Goal: Find specific page/section: Find specific page/section

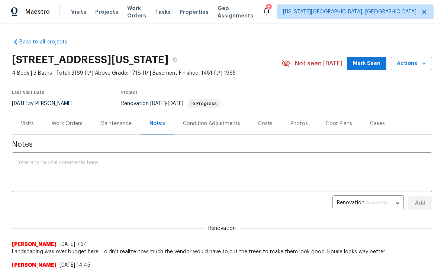
click at [368, 64] on span "Mark Seen" at bounding box center [367, 63] width 28 height 9
click at [206, 14] on span "Properties" at bounding box center [194, 11] width 29 height 7
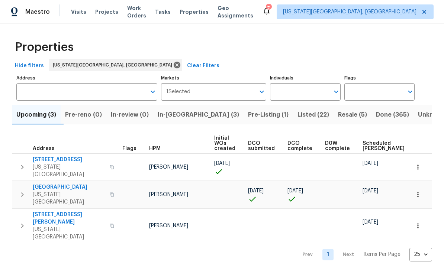
click at [248, 114] on span "Pre-Listing (1)" at bounding box center [268, 115] width 41 height 10
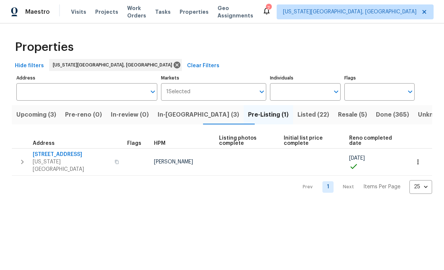
click at [80, 157] on span "4669 Desert Varnish Dr" at bounding box center [71, 154] width 77 height 7
click at [187, 116] on span "In-reno (3)" at bounding box center [198, 115] width 81 height 10
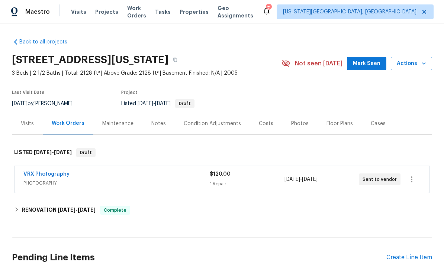
click at [296, 128] on div "Photos" at bounding box center [299, 123] width 17 height 7
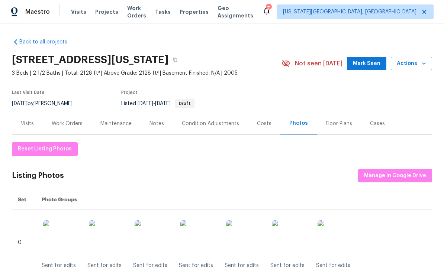
click at [371, 67] on span "Mark Seen" at bounding box center [367, 63] width 28 height 9
click at [163, 129] on div "Notes" at bounding box center [157, 124] width 32 height 22
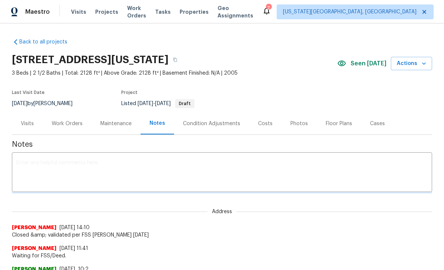
click at [179, 166] on textarea at bounding box center [221, 173] width 411 height 26
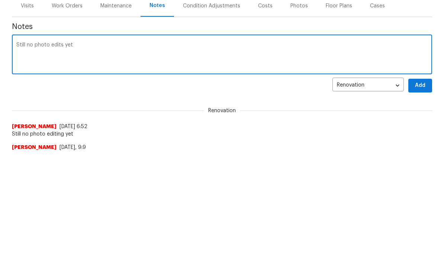
type textarea "Still no photo edits yet"
click at [422, 199] on span "Add" at bounding box center [420, 203] width 12 height 9
